Goal: Information Seeking & Learning: Learn about a topic

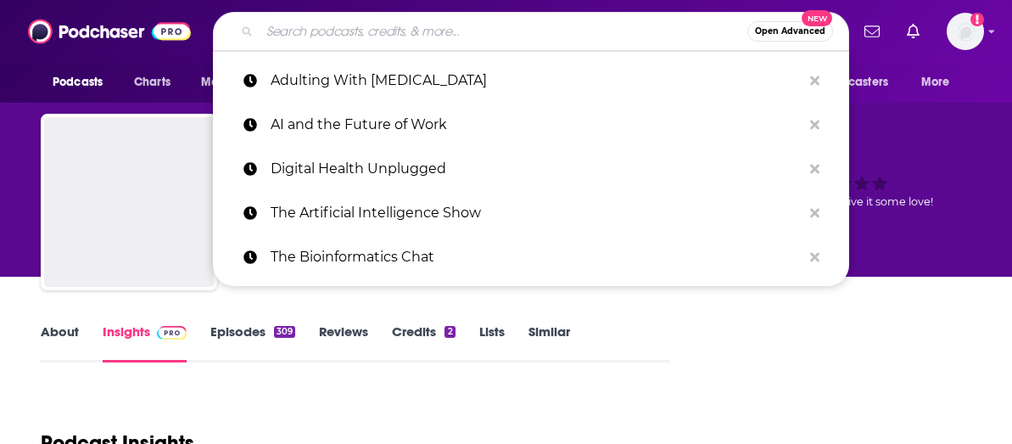
type input "Mindset Mastery Moments"
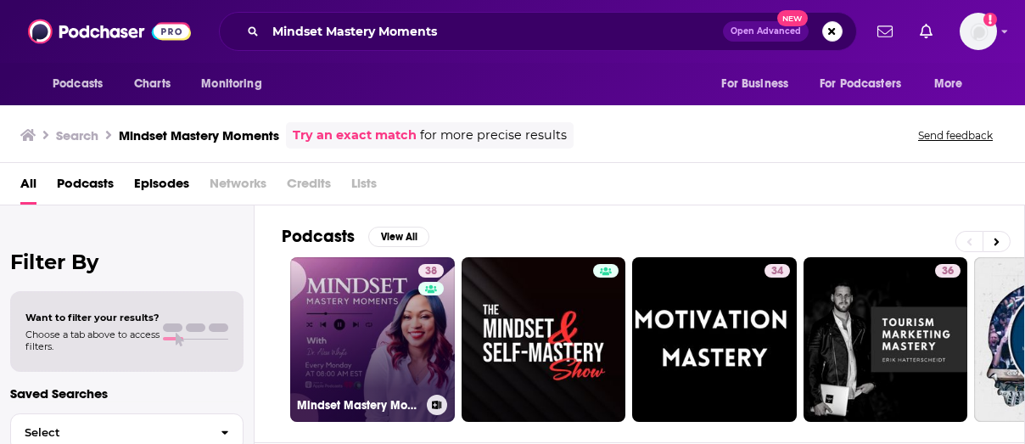
click at [364, 333] on link "38 Mindset Mastery Moments with [PERSON_NAME]" at bounding box center [372, 339] width 165 height 165
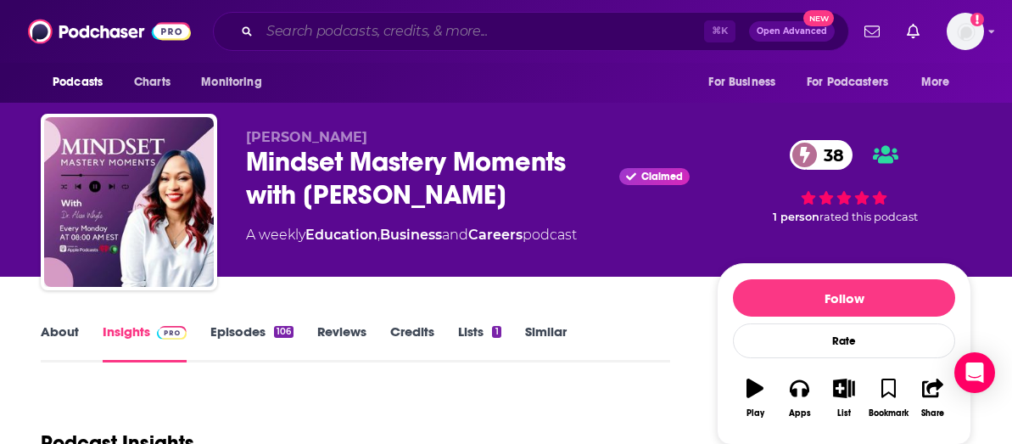
click at [381, 35] on input "Search podcasts, credits, & more..." at bounding box center [482, 31] width 444 height 27
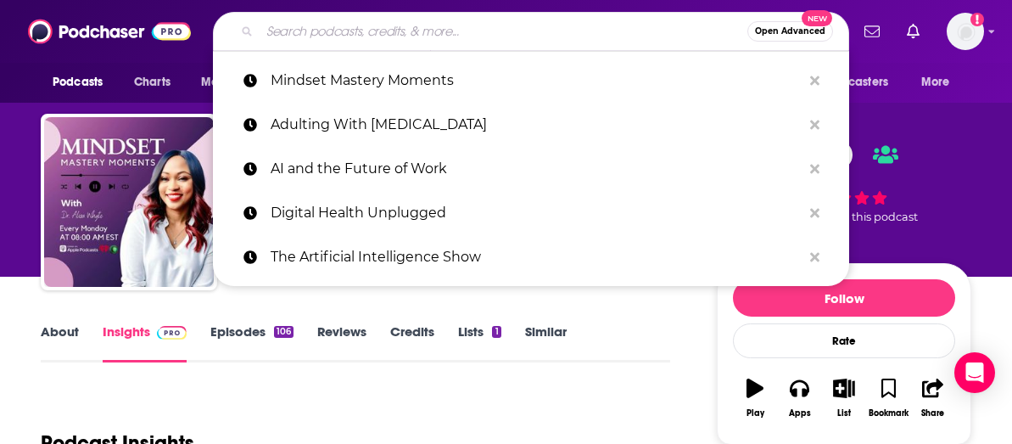
paste input "[MEDICAL_DATA] Blueprint"
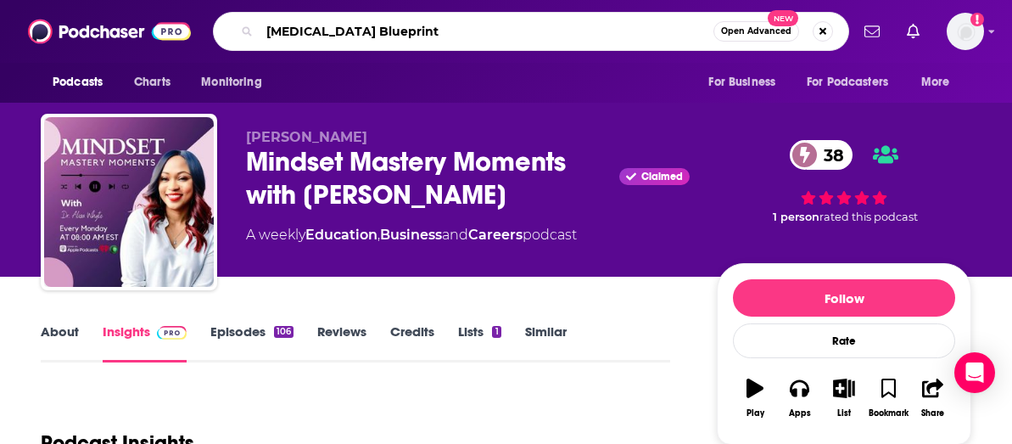
type input "[MEDICAL_DATA] Blueprint"
click at [423, 73] on div "Podcasts Charts Monitoring For Business For Podcasters More" at bounding box center [506, 83] width 1012 height 40
click at [404, 32] on input "[MEDICAL_DATA] Blueprint" at bounding box center [487, 31] width 454 height 27
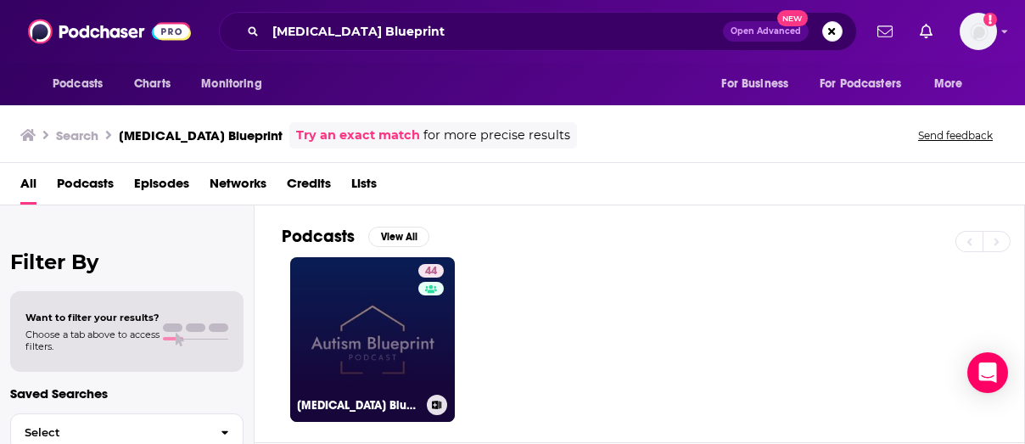
click at [396, 333] on link "44 [MEDICAL_DATA] Blueprint Podcast" at bounding box center [372, 339] width 165 height 165
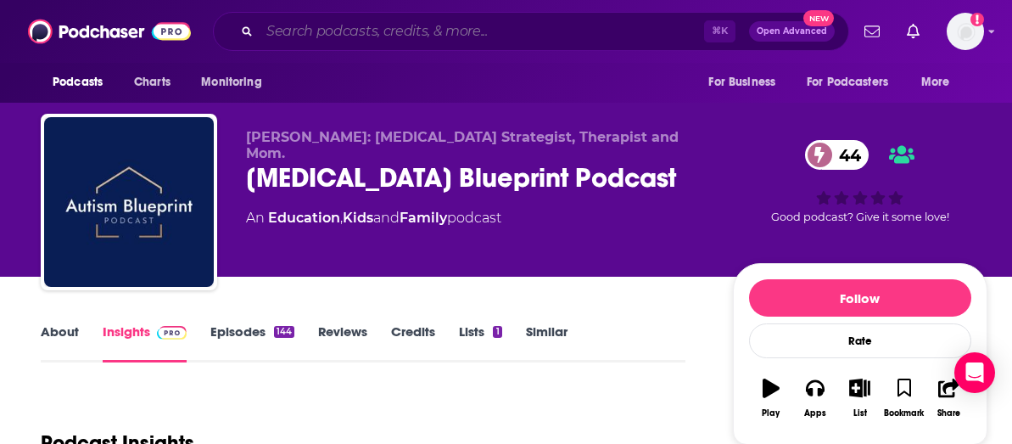
click at [395, 31] on input "Search podcasts, credits, & more..." at bounding box center [482, 31] width 444 height 27
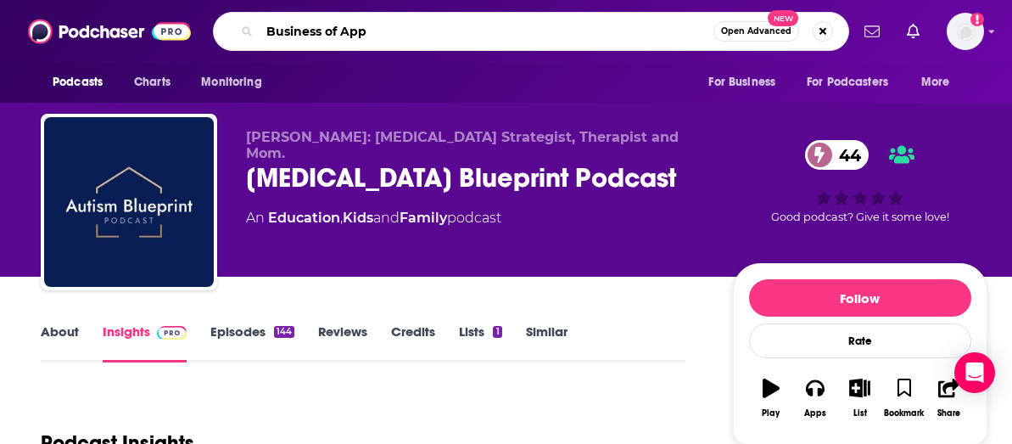
type input "Business of Apps"
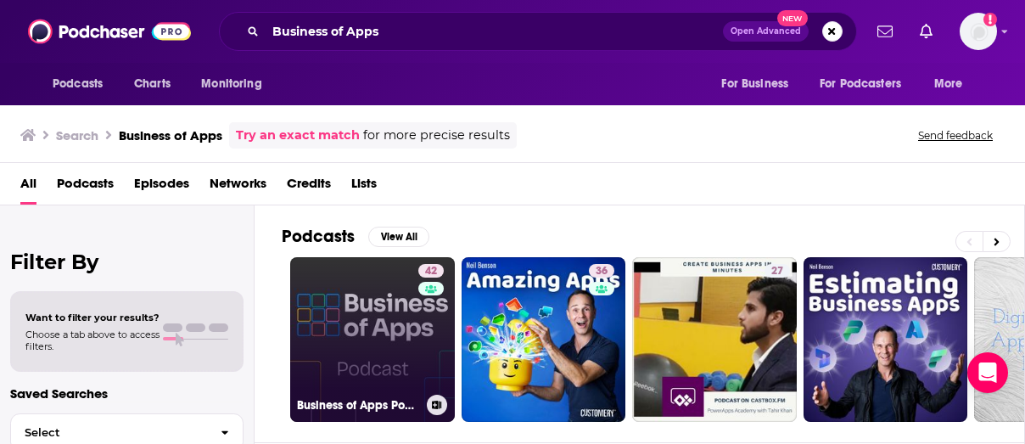
click at [364, 318] on link "42 Business of Apps Podcast" at bounding box center [372, 339] width 165 height 165
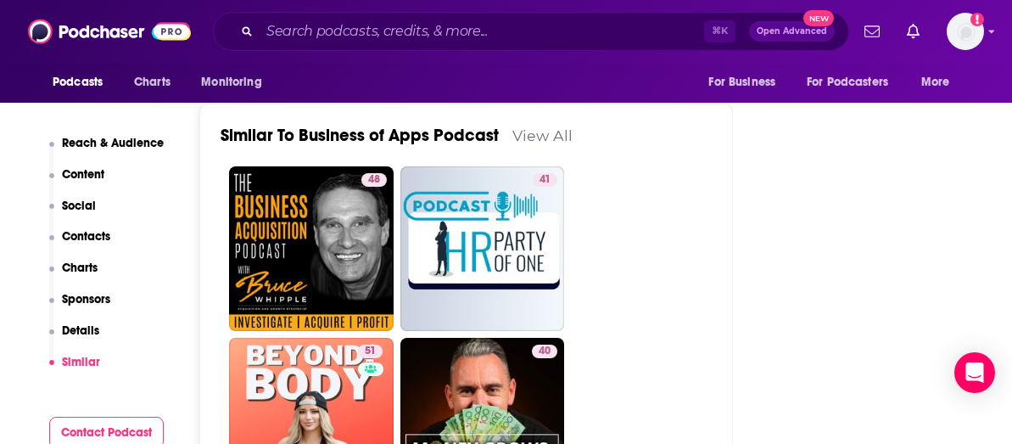
scroll to position [3080, 0]
